Goal: Task Accomplishment & Management: Manage account settings

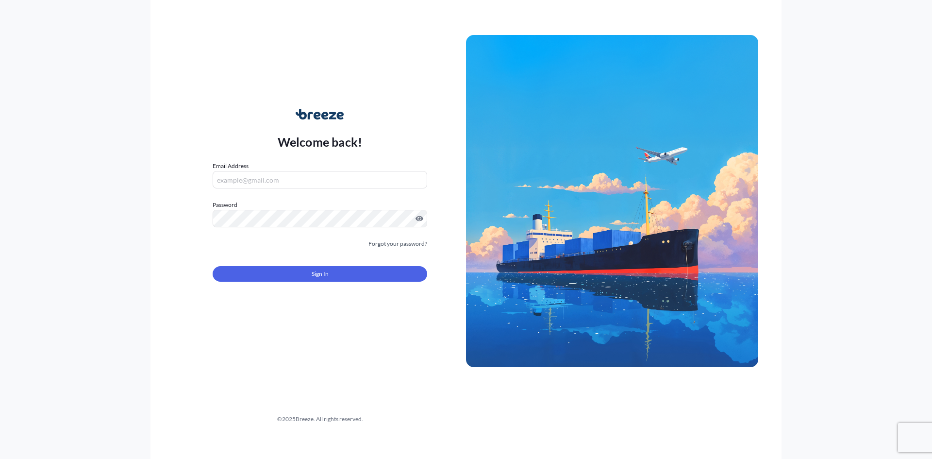
click at [291, 183] on input "Email Address" at bounding box center [320, 179] width 215 height 17
click at [257, 176] on input "Email Address" at bounding box center [320, 179] width 215 height 17
paste input "[EMAIL_ADDRESS][DOMAIN_NAME]"
type input "[EMAIL_ADDRESS][DOMAIN_NAME]"
click at [283, 266] on button "Sign In" at bounding box center [320, 274] width 215 height 16
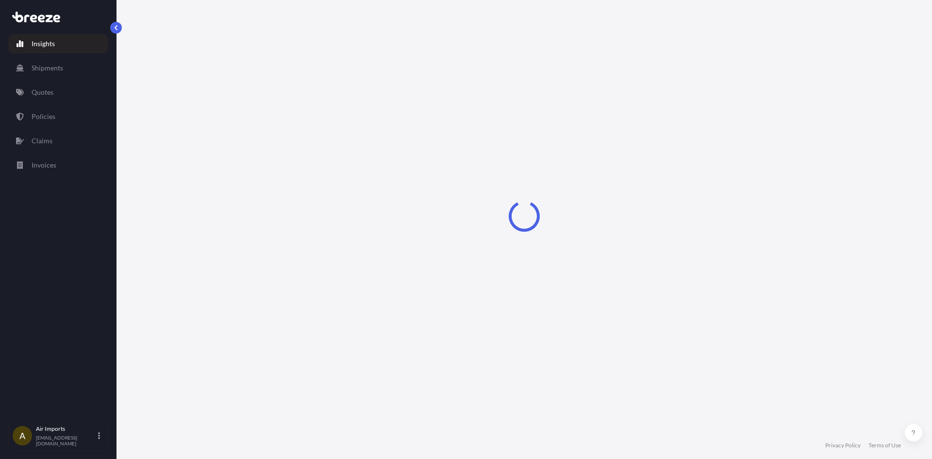
select select "2025"
